Goal: Transaction & Acquisition: Purchase product/service

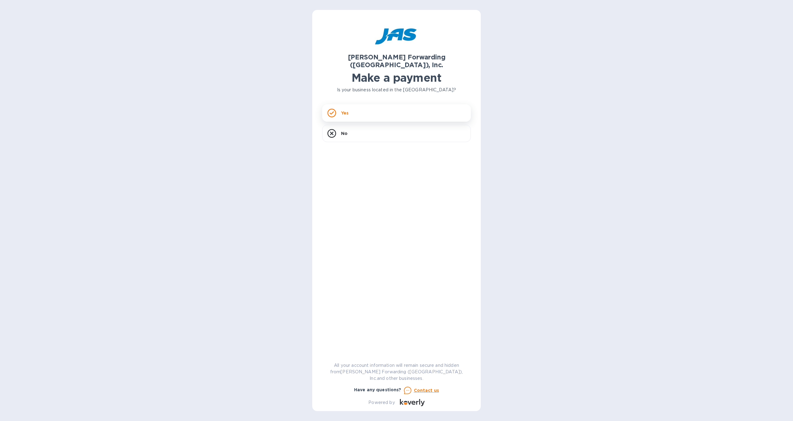
click at [347, 110] on p "Yes" at bounding box center [344, 113] width 7 height 6
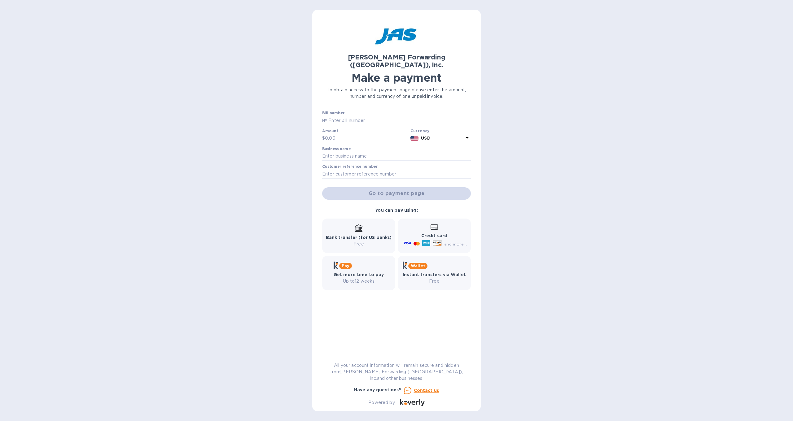
click at [345, 116] on input "text" at bounding box center [399, 120] width 144 height 9
type input "ATL503398529"
click at [339, 134] on input "text" at bounding box center [366, 138] width 83 height 9
type input "450"
click at [376, 152] on input "text" at bounding box center [396, 156] width 149 height 9
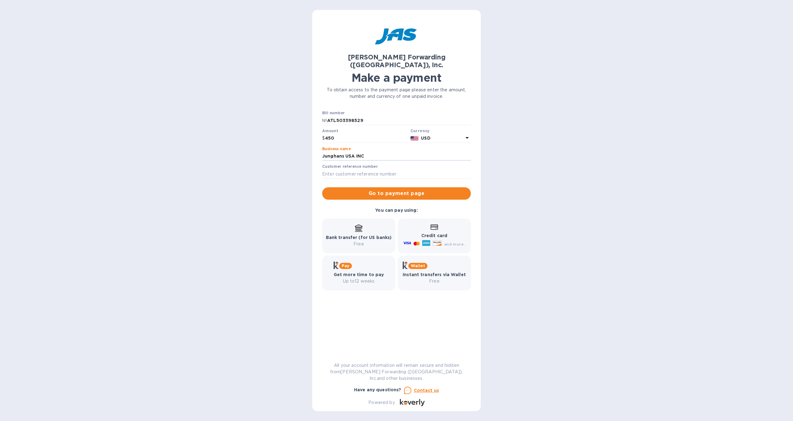
type input "Junghans USA INC"
click at [368, 165] on label "Customer reference number" at bounding box center [349, 167] width 55 height 4
click at [343, 169] on input "text" at bounding box center [396, 173] width 149 height 9
type input "JUNUSACWW"
click at [369, 190] on span "Go to payment page" at bounding box center [396, 193] width 139 height 7
